Goal: Information Seeking & Learning: Learn about a topic

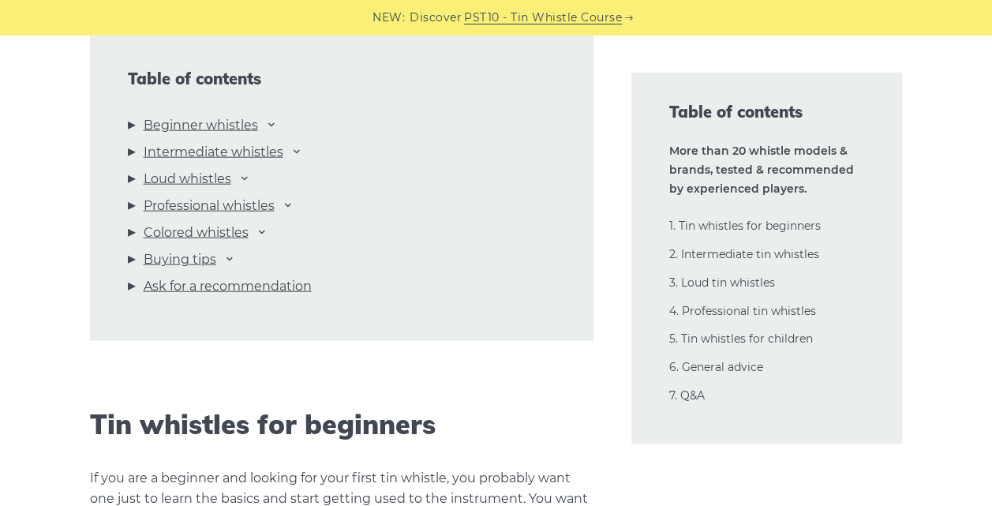
scroll to position [1762, 0]
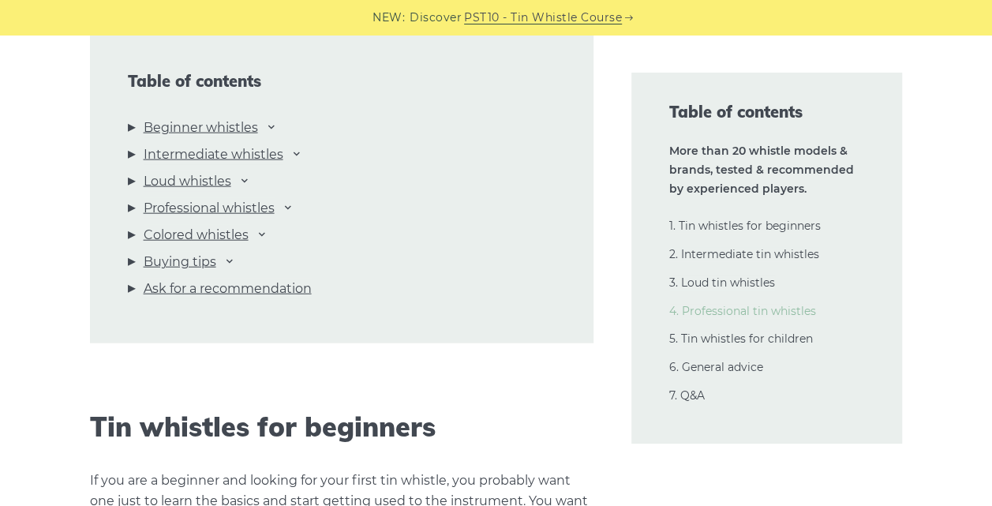
click at [721, 312] on link "4. Professional tin whistles" at bounding box center [742, 311] width 147 height 14
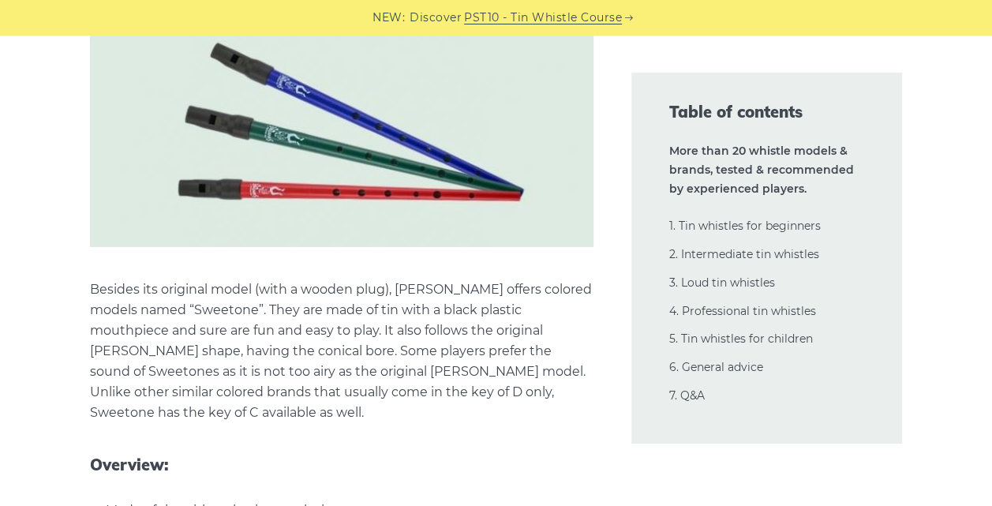
scroll to position [29286, 0]
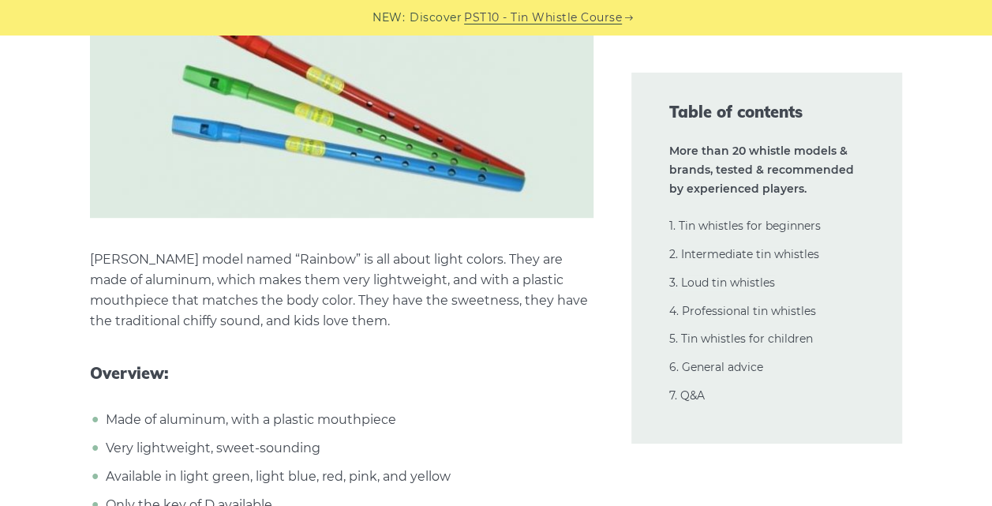
scroll to position [30100, 0]
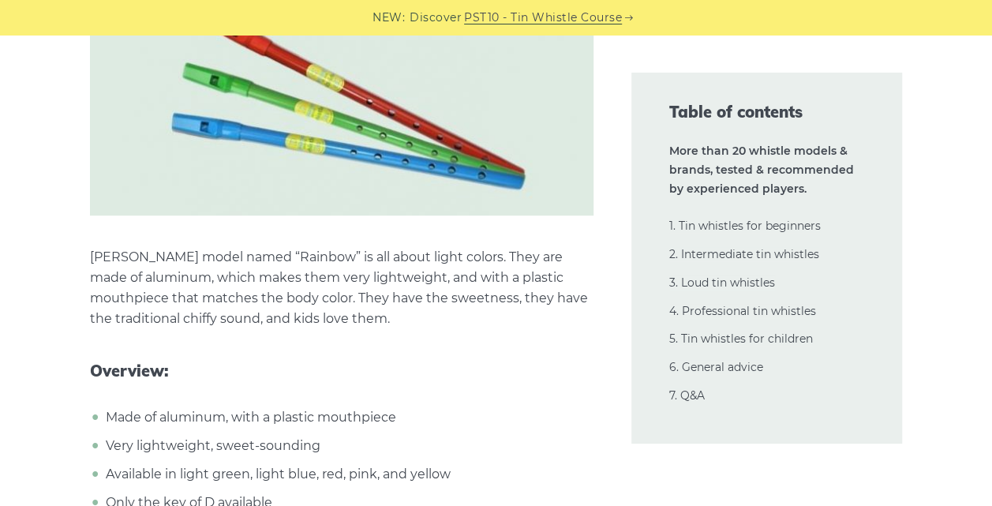
click at [312, 247] on p "Walton’s model named “Rainbow” is all about light colors. They are made of alum…" at bounding box center [341, 288] width 503 height 82
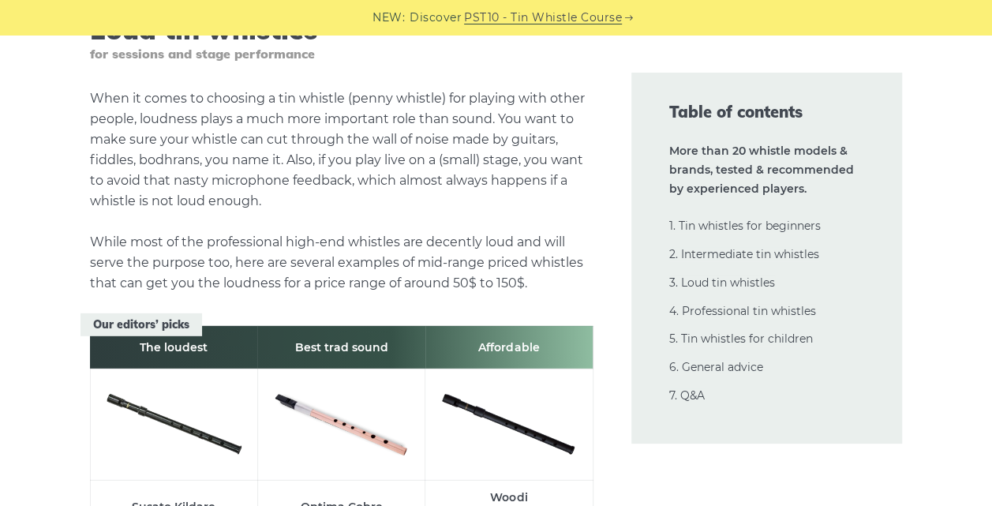
scroll to position [17097, 0]
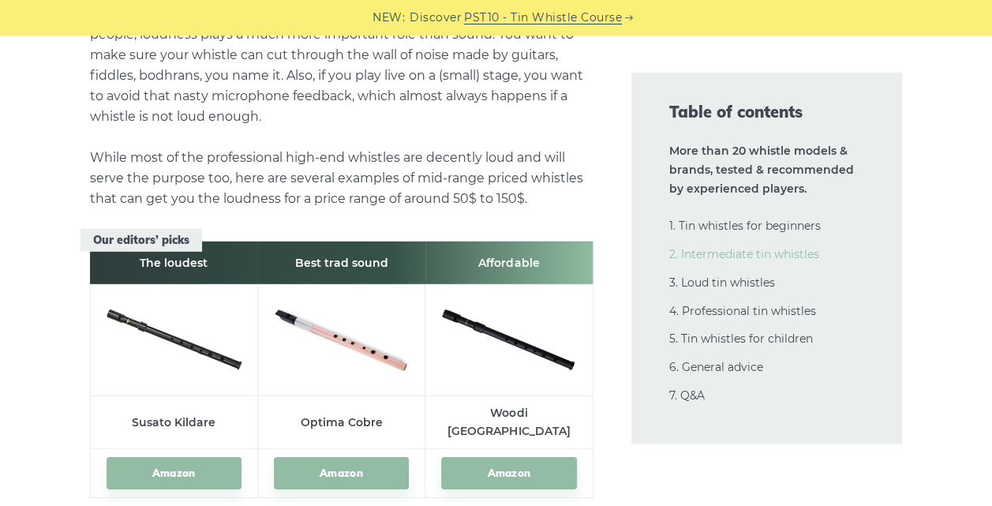
click at [728, 251] on link "2. Intermediate tin whistles" at bounding box center [744, 254] width 150 height 14
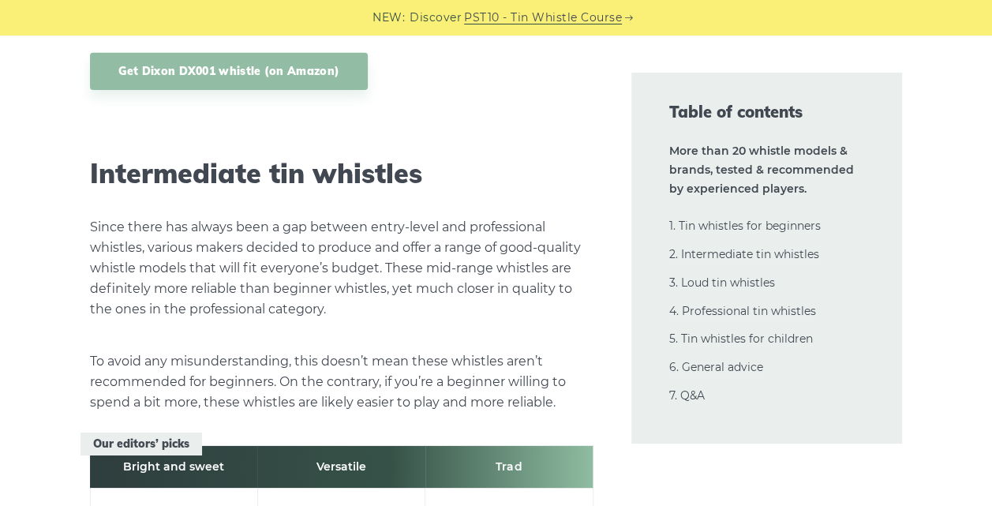
scroll to position [8490, 0]
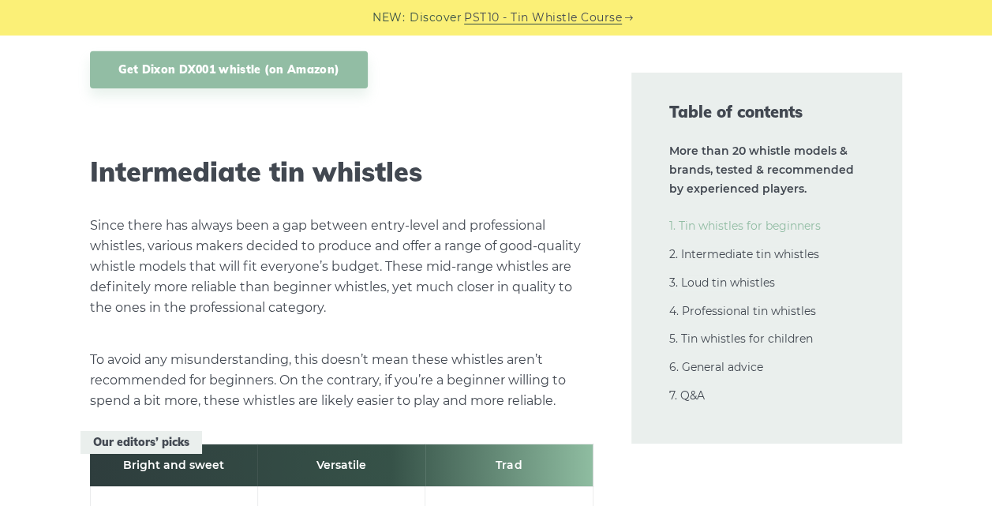
click at [721, 227] on link "1. Tin whistles for beginners" at bounding box center [745, 226] width 152 height 14
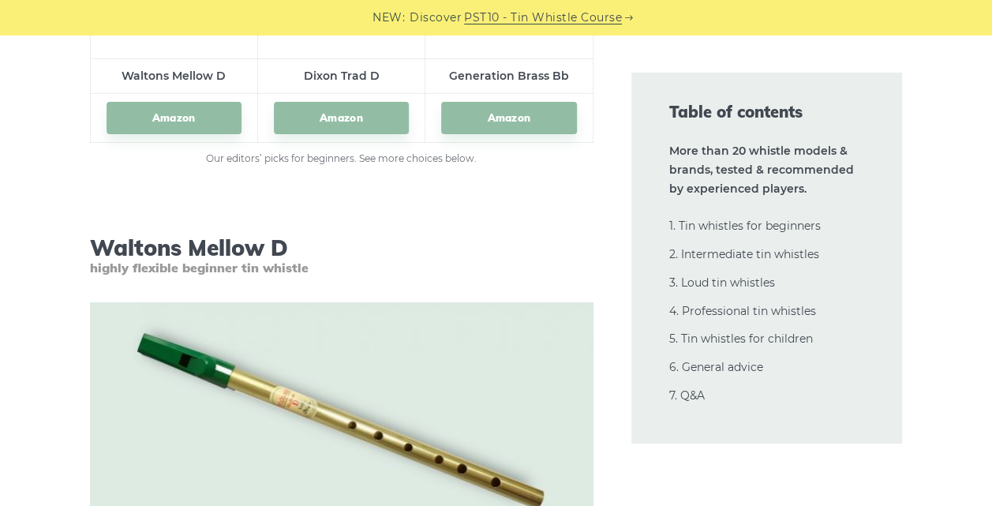
scroll to position [2509, 0]
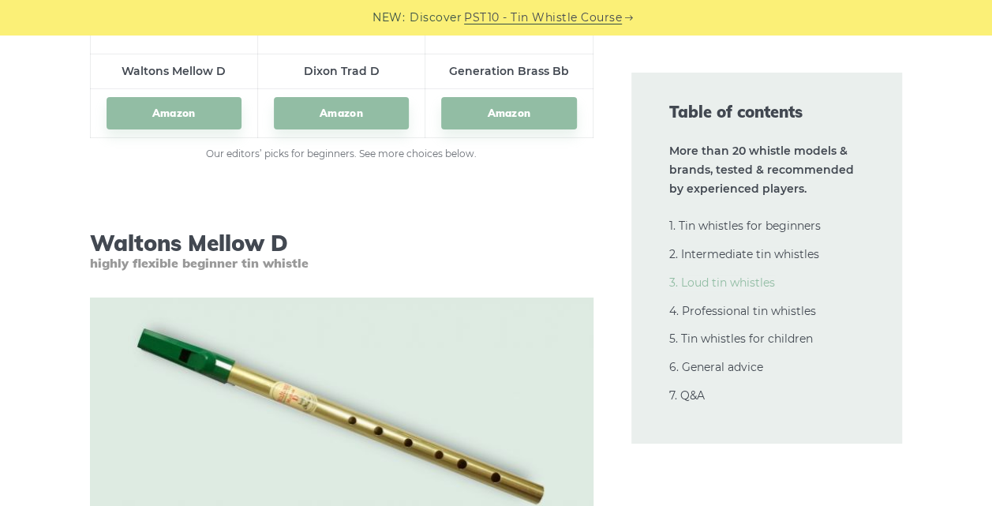
click at [713, 284] on link "3. Loud tin whistles" at bounding box center [722, 282] width 106 height 14
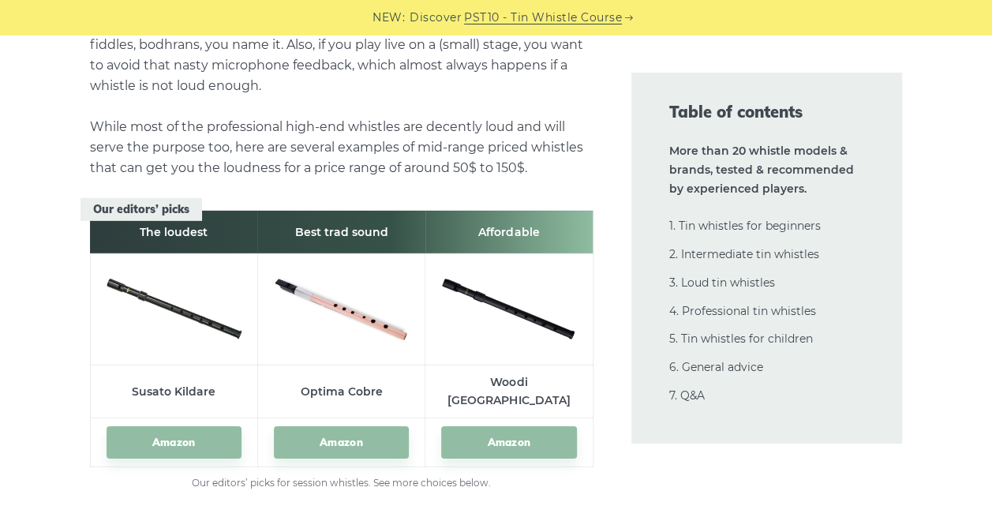
scroll to position [17128, 0]
click at [716, 316] on link "4. Professional tin whistles" at bounding box center [742, 311] width 147 height 14
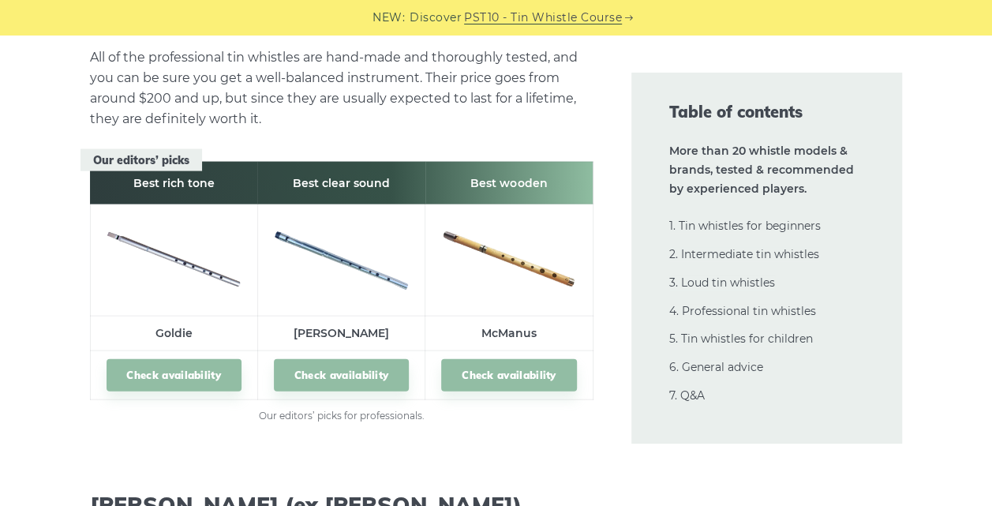
scroll to position [22406, 0]
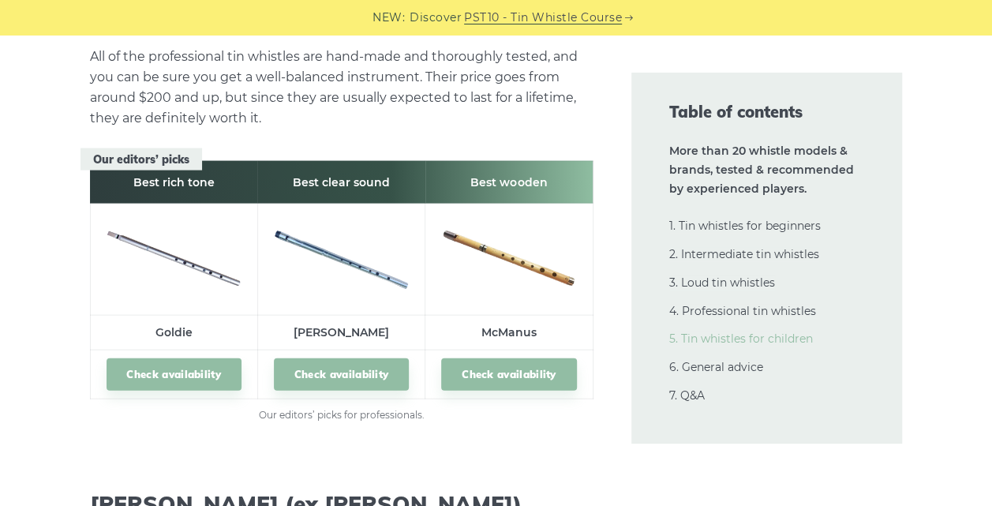
click at [740, 338] on link "5. Tin whistles for children" at bounding box center [741, 338] width 144 height 14
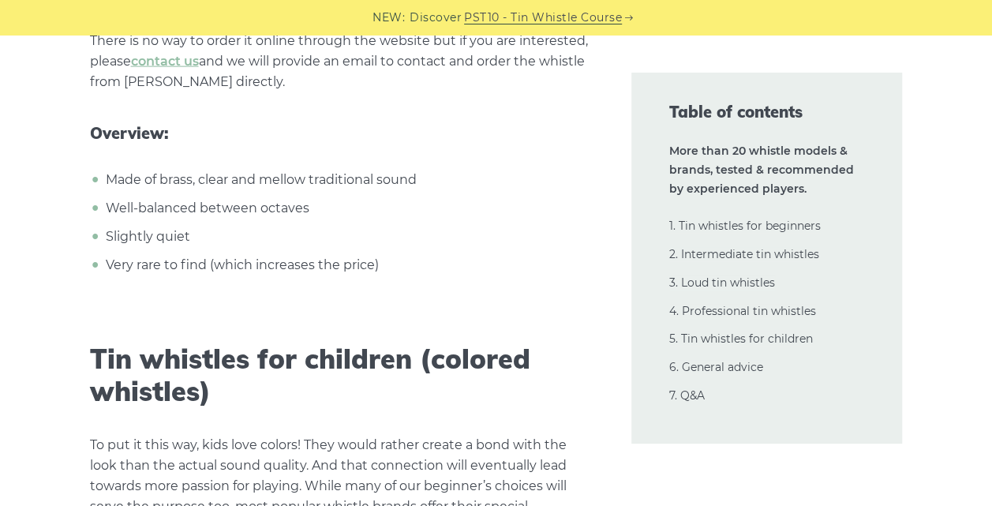
scroll to position [28530, 0]
click at [721, 253] on link "2. Intermediate tin whistles" at bounding box center [744, 254] width 150 height 14
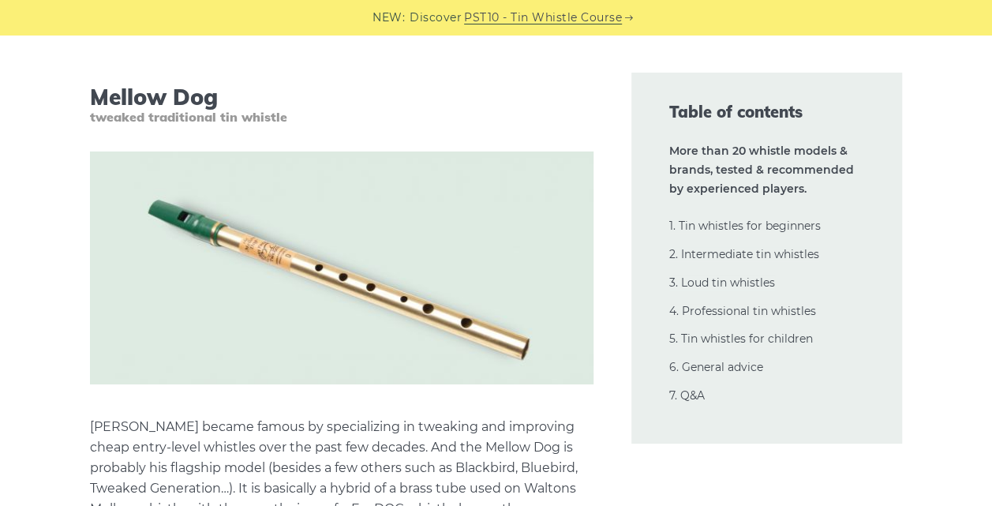
scroll to position [14437, 0]
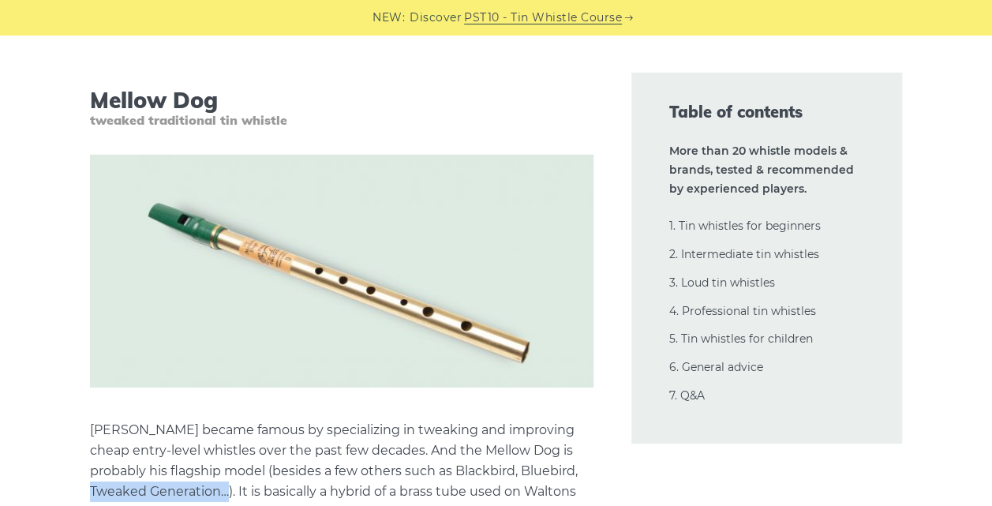
drag, startPoint x: 92, startPoint y: 444, endPoint x: 226, endPoint y: 449, distance: 134.2
click at [226, 449] on p "Jerry Freeman became famous by specializing in tweaking and improving cheap ent…" at bounding box center [341, 471] width 503 height 103
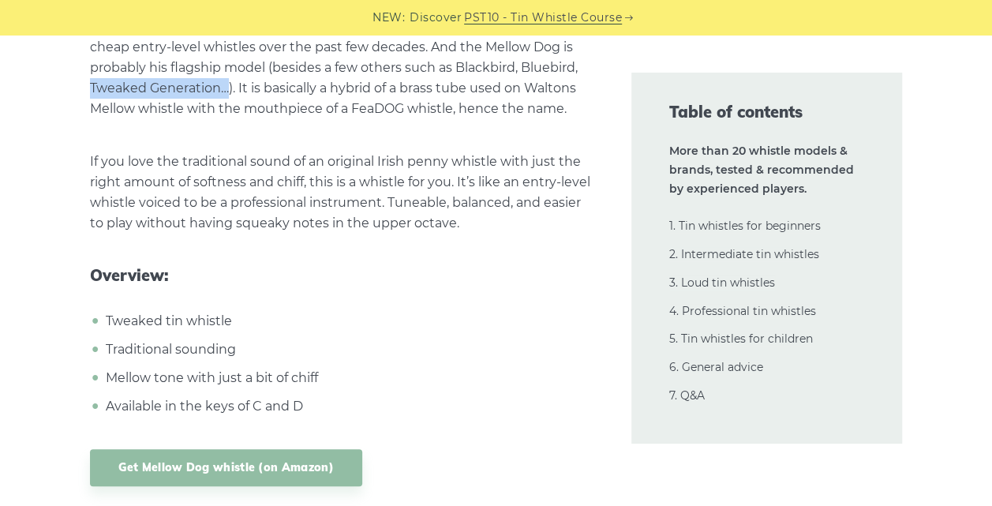
scroll to position [14842, 0]
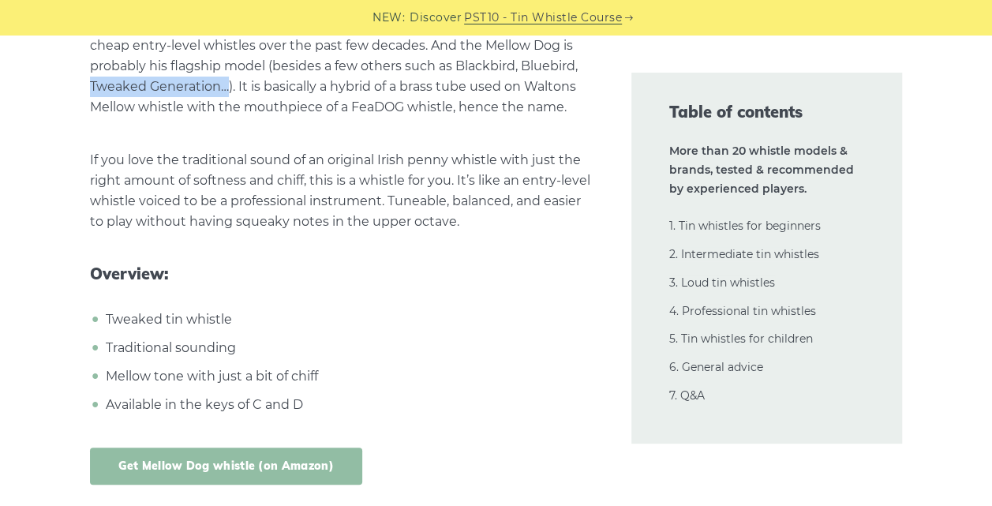
click at [259, 447] on link "Get Mellow Dog whistle (on Amazon)" at bounding box center [226, 465] width 272 height 37
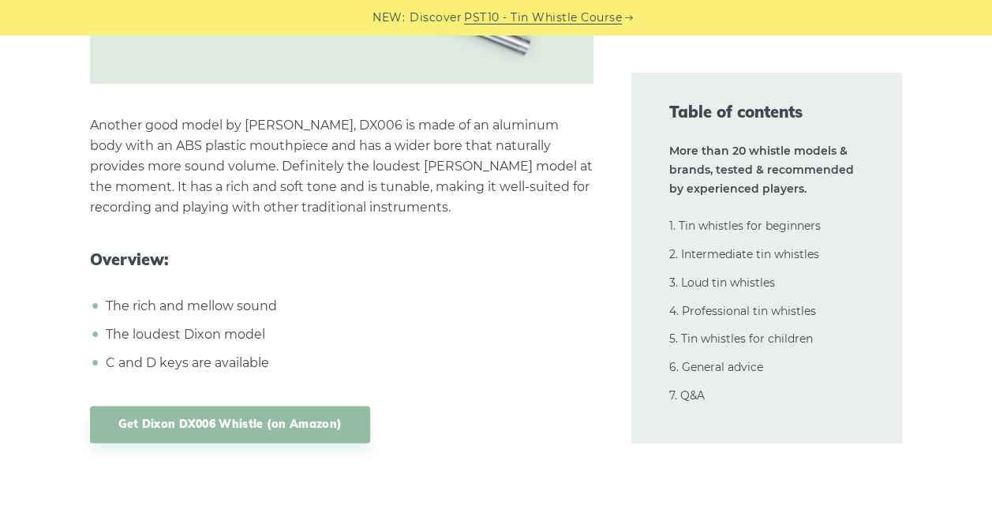
scroll to position [15605, 0]
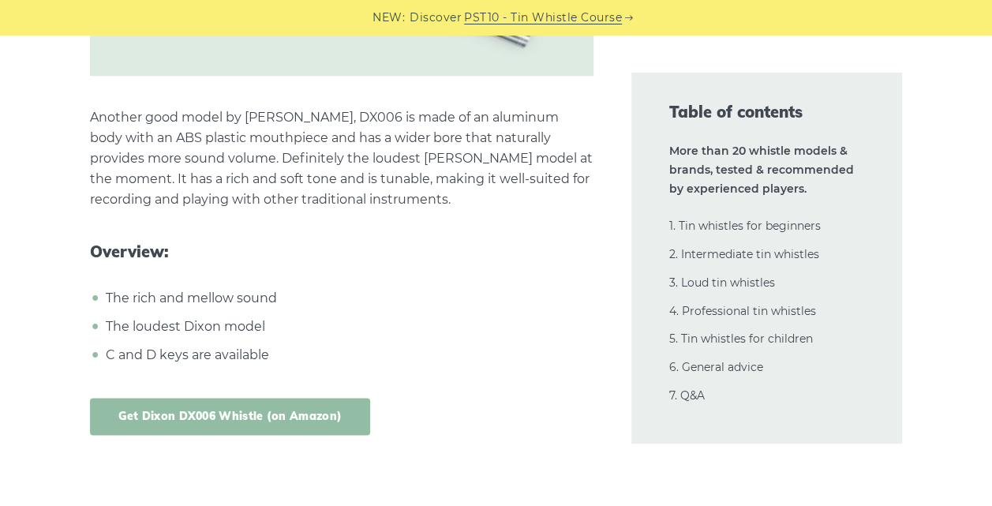
click at [168, 398] on link "Get Dixon DX006 Whistle (on Amazon)" at bounding box center [230, 416] width 281 height 37
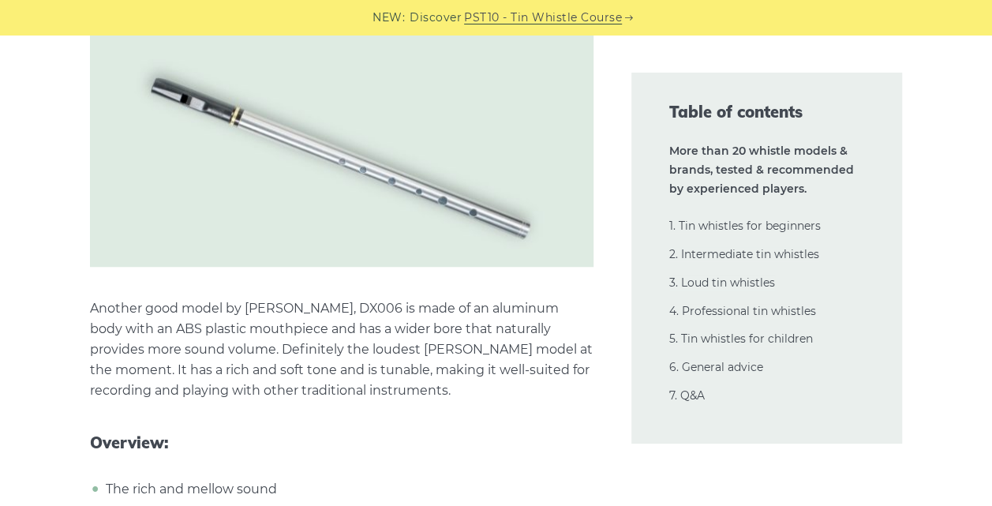
scroll to position [15390, 0]
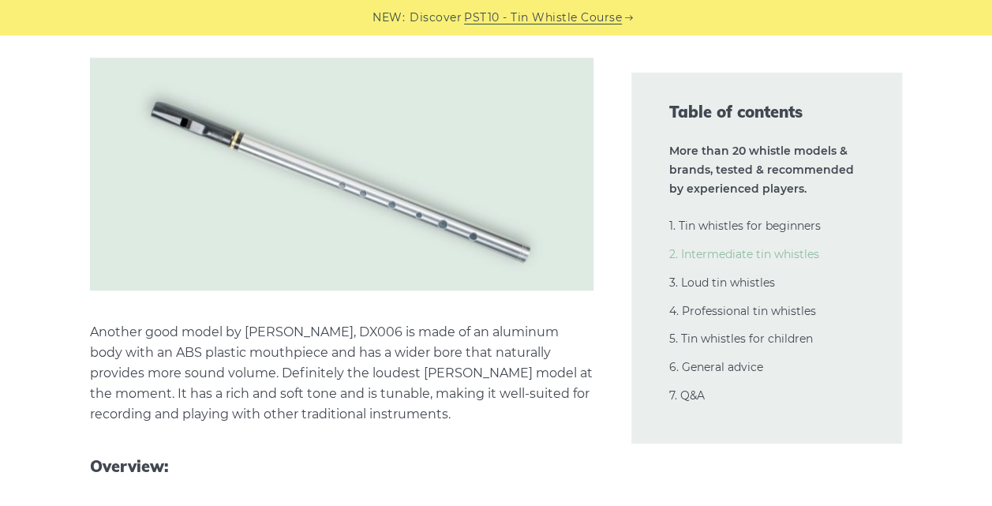
click at [734, 260] on link "2. Intermediate tin whistles" at bounding box center [744, 254] width 150 height 14
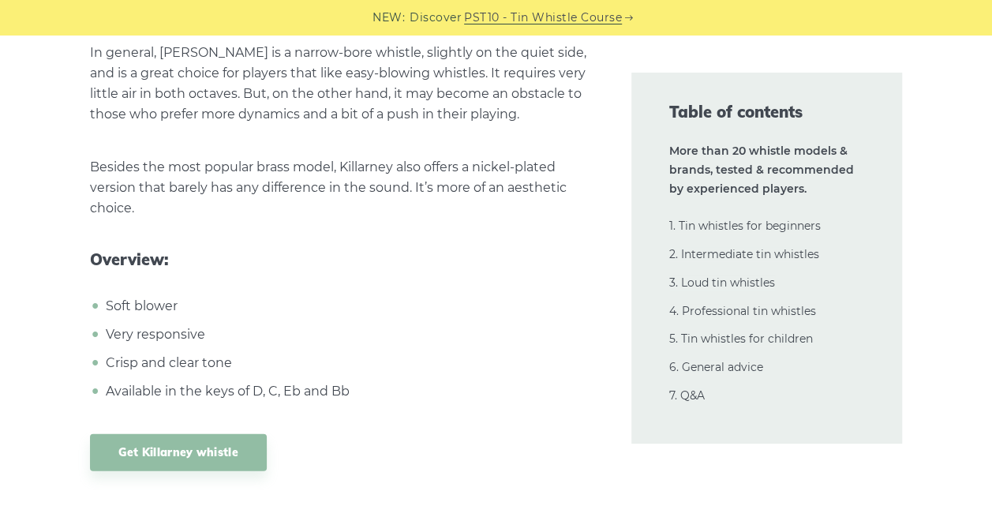
scroll to position [10472, 0]
click at [177, 433] on link "Get Killarney whistle" at bounding box center [178, 451] width 177 height 37
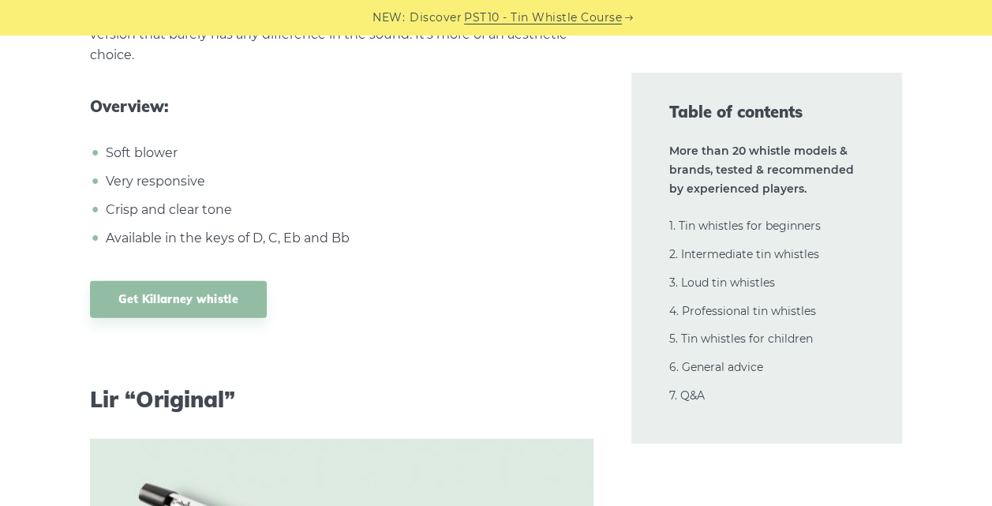
scroll to position [10609, 0]
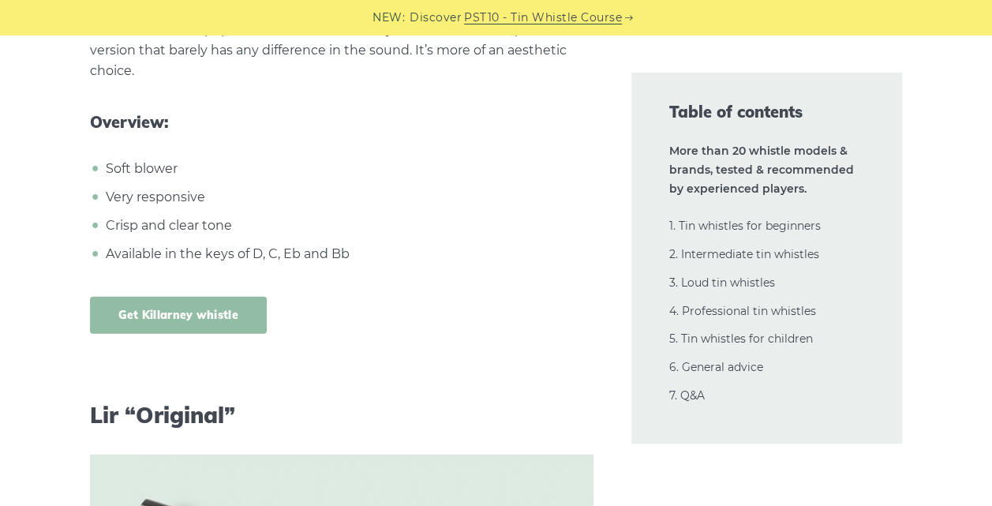
click at [139, 297] on link "Get Killarney whistle" at bounding box center [178, 315] width 177 height 37
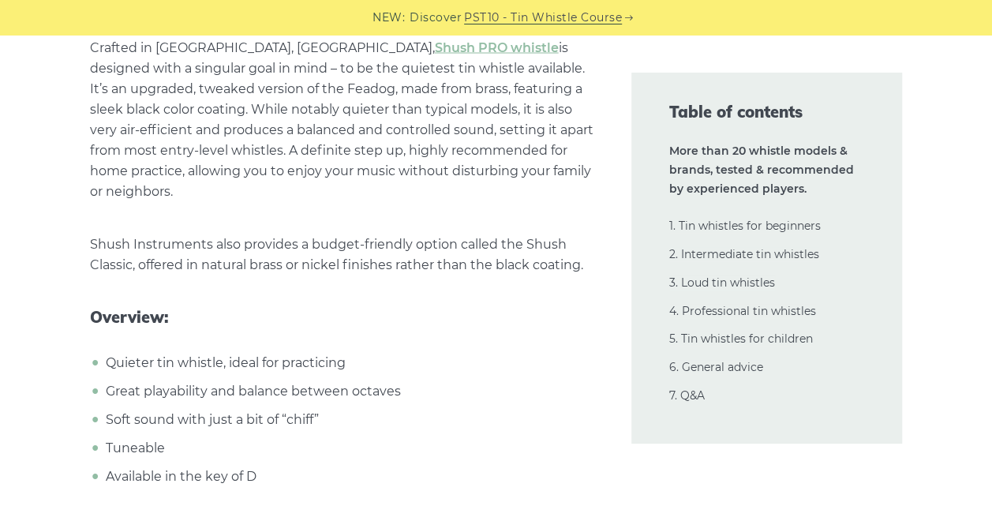
scroll to position [16404, 0]
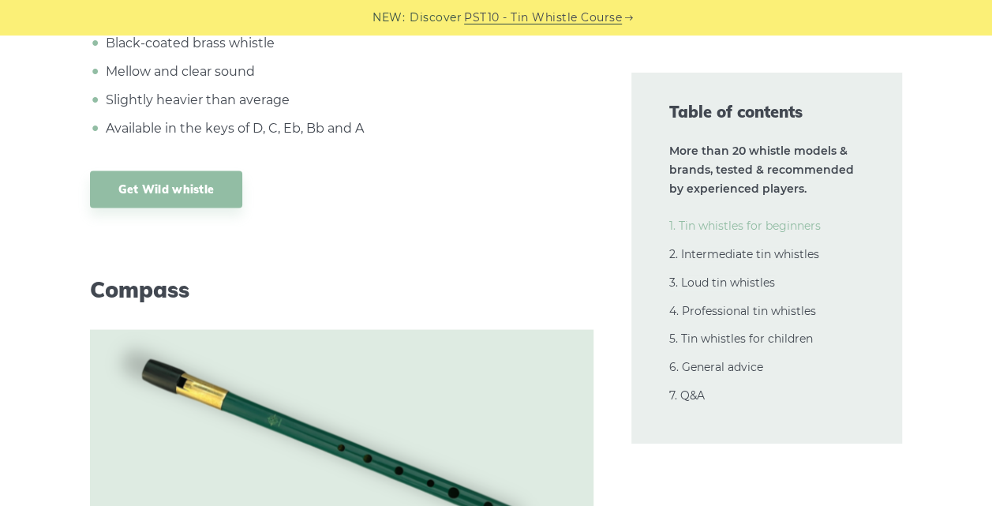
click at [726, 224] on link "1. Tin whistles for beginners" at bounding box center [745, 226] width 152 height 14
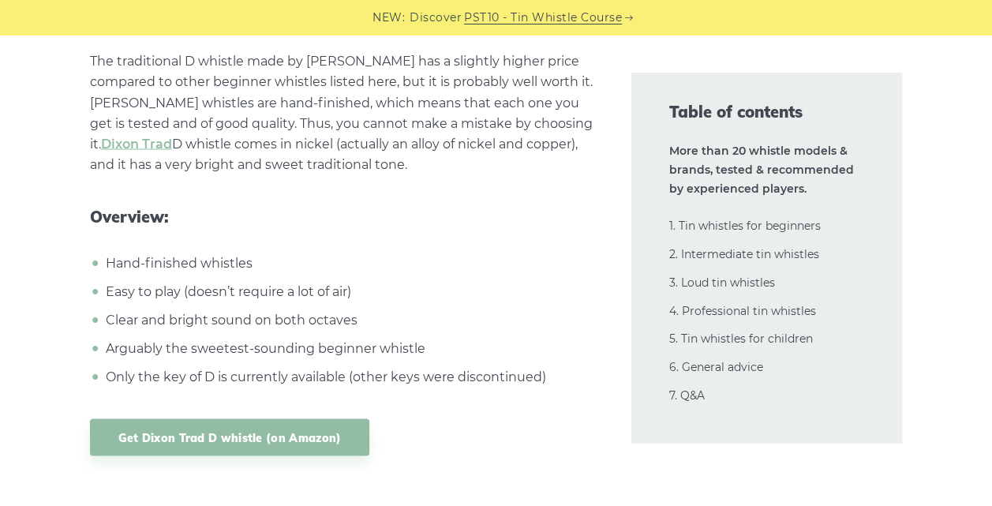
scroll to position [7335, 0]
click at [225, 430] on link "Get Dixon Trad D whistle (on Amazon)" at bounding box center [230, 435] width 280 height 37
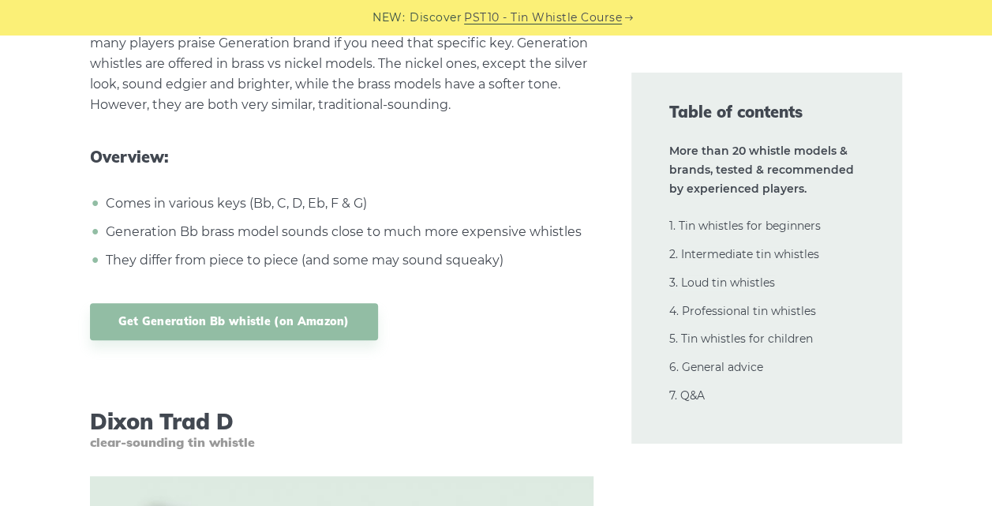
scroll to position [6647, 0]
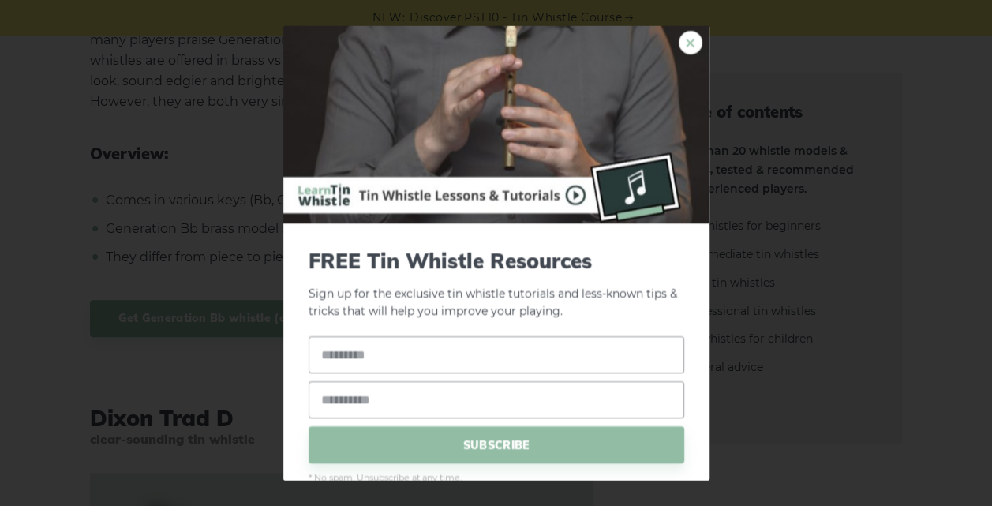
click at [679, 39] on link "×" at bounding box center [691, 42] width 24 height 24
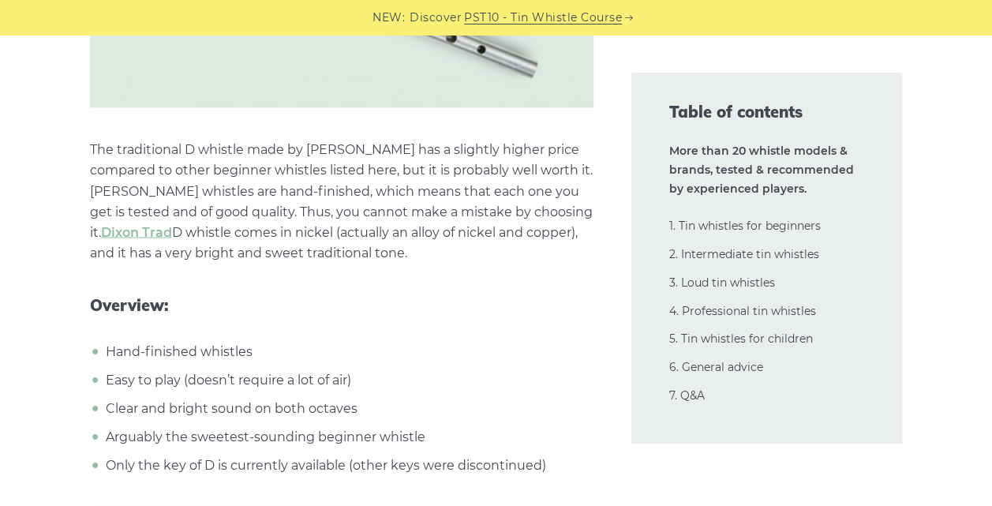
scroll to position [7245, 0]
click at [172, 224] on link "Dixon Trad" at bounding box center [136, 231] width 71 height 15
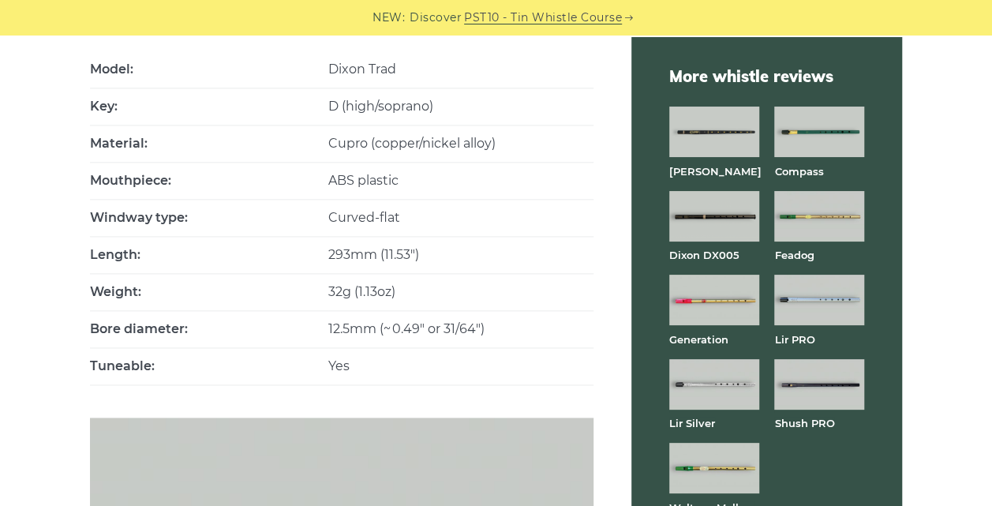
scroll to position [859, 0]
